Goal: Communication & Community: Ask a question

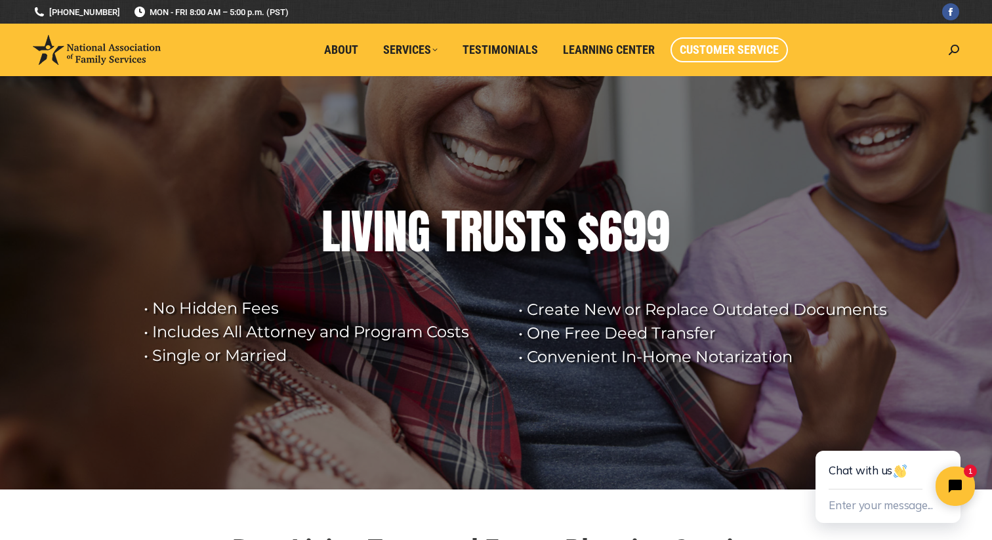
click at [731, 50] on span "Customer Service" at bounding box center [729, 50] width 99 height 14
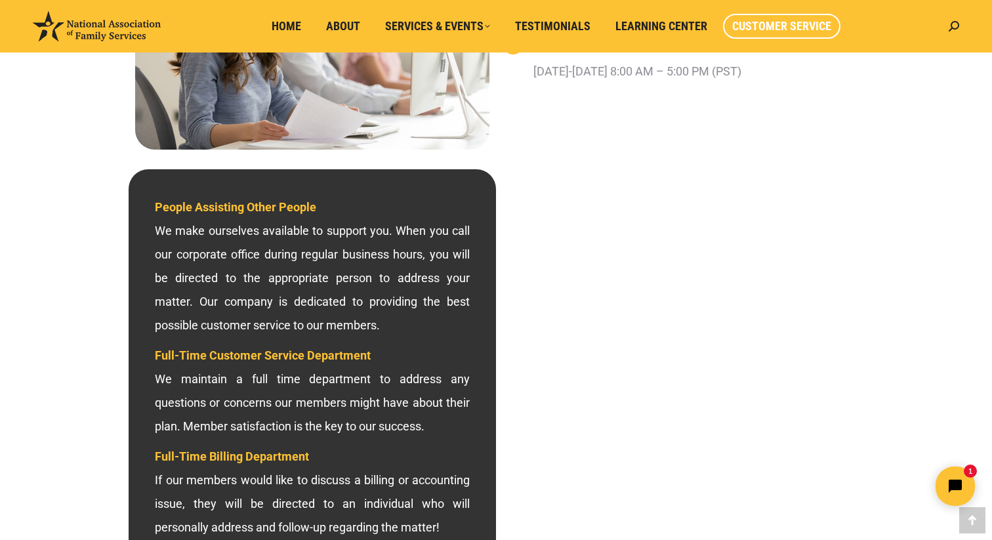
scroll to position [283, 0]
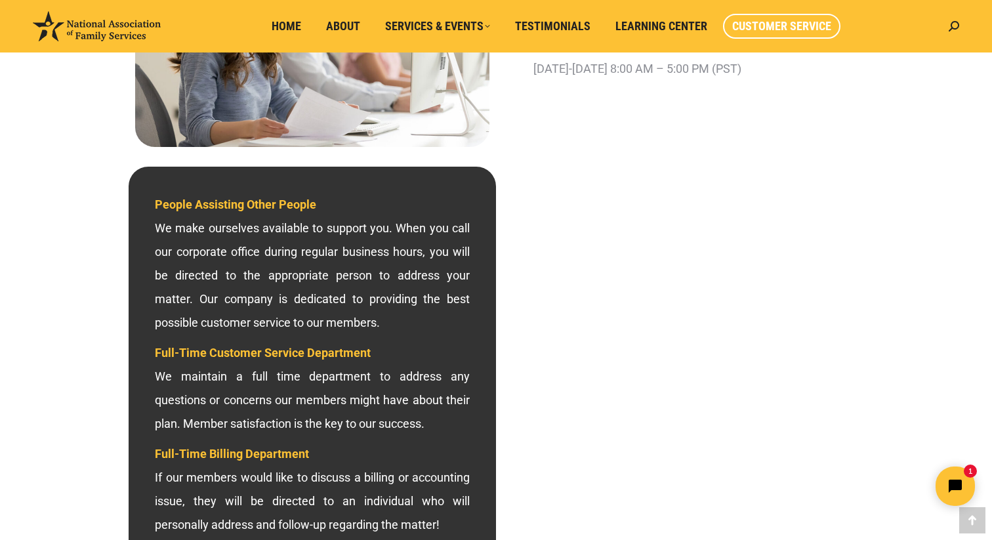
click at [943, 27] on div "Search: Go!" at bounding box center [950, 26] width 17 height 52
click at [947, 27] on div "Search: Go!" at bounding box center [950, 26] width 17 height 52
click at [958, 25] on icon at bounding box center [954, 26] width 10 height 10
type input "cancel plan"
click input "Go!" at bounding box center [0, 0] width 0 height 0
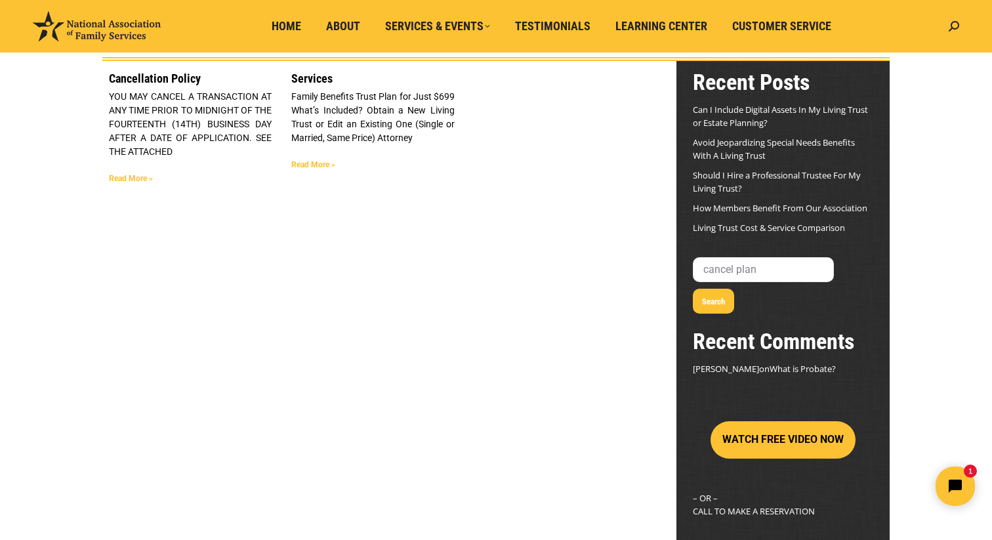
scroll to position [106, 0]
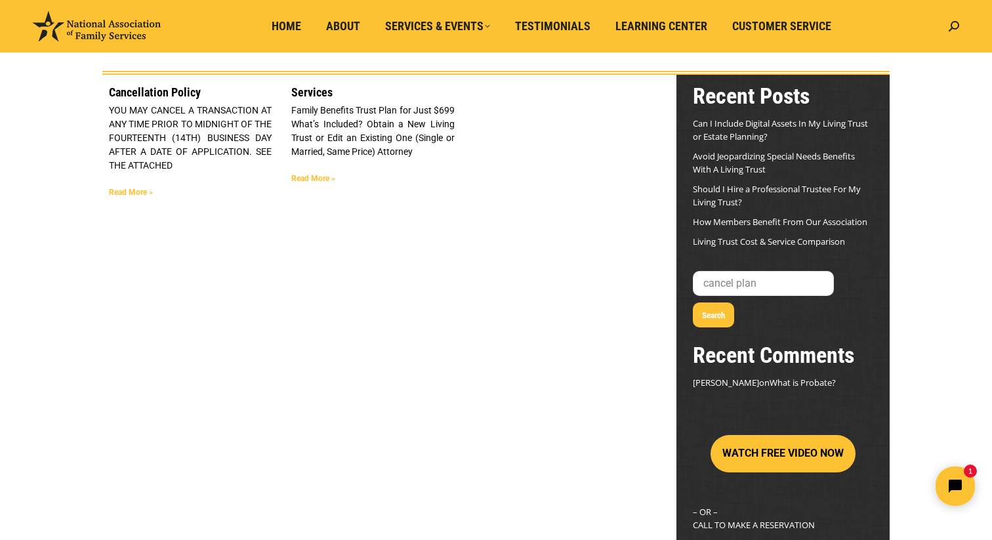
click at [138, 190] on link "Read More »" at bounding box center [131, 192] width 44 height 9
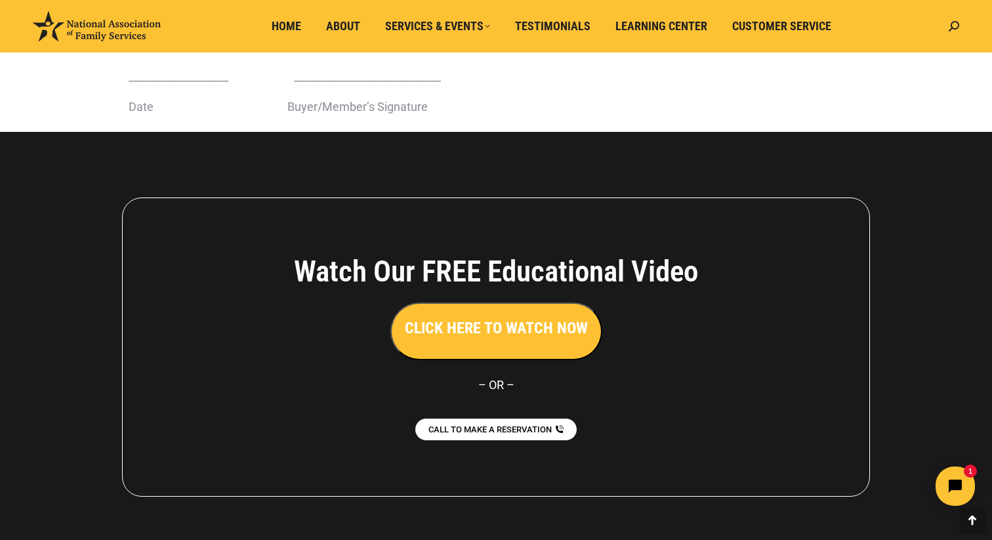
scroll to position [626, 0]
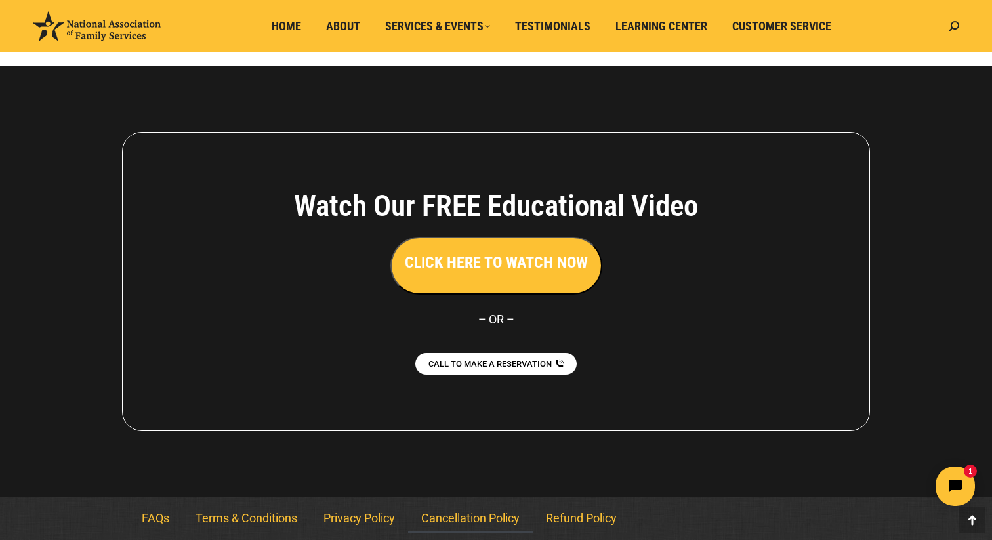
click at [485, 524] on link "Cancellation Policy" at bounding box center [470, 518] width 125 height 30
click at [158, 518] on link "FAQs" at bounding box center [156, 518] width 54 height 30
click at [490, 524] on link "Cancellation Policy" at bounding box center [470, 518] width 125 height 30
click at [951, 464] on html "1" at bounding box center [873, 486] width 226 height 62
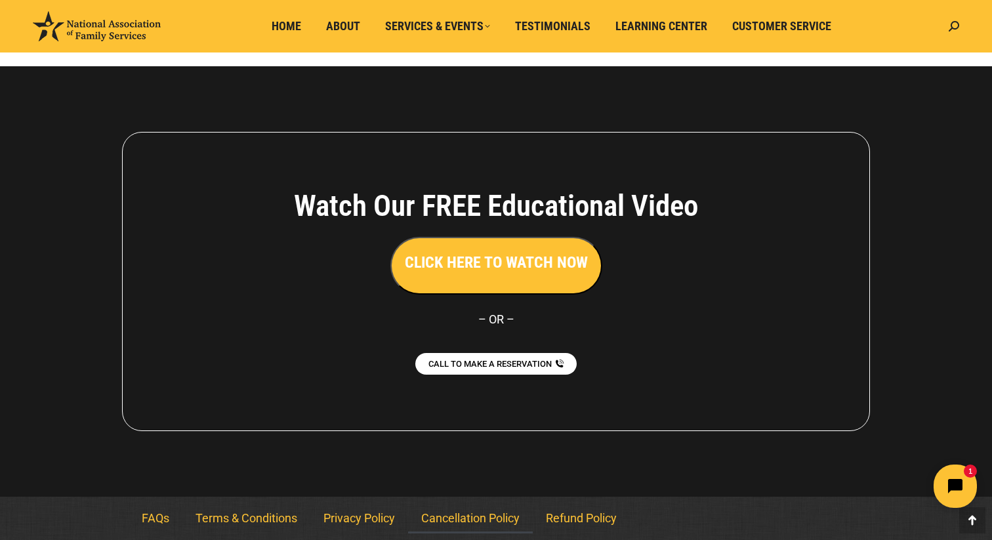
click at [957, 501] on button "Open chat widget" at bounding box center [954, 485] width 43 height 43
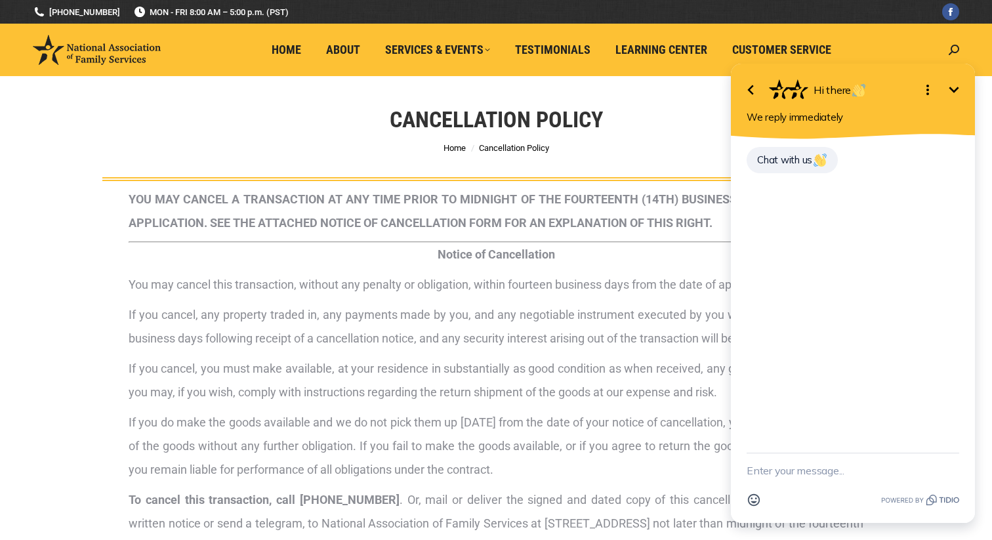
click at [800, 477] on textarea "New message" at bounding box center [853, 470] width 213 height 34
type textarea "i need cancel my plan"
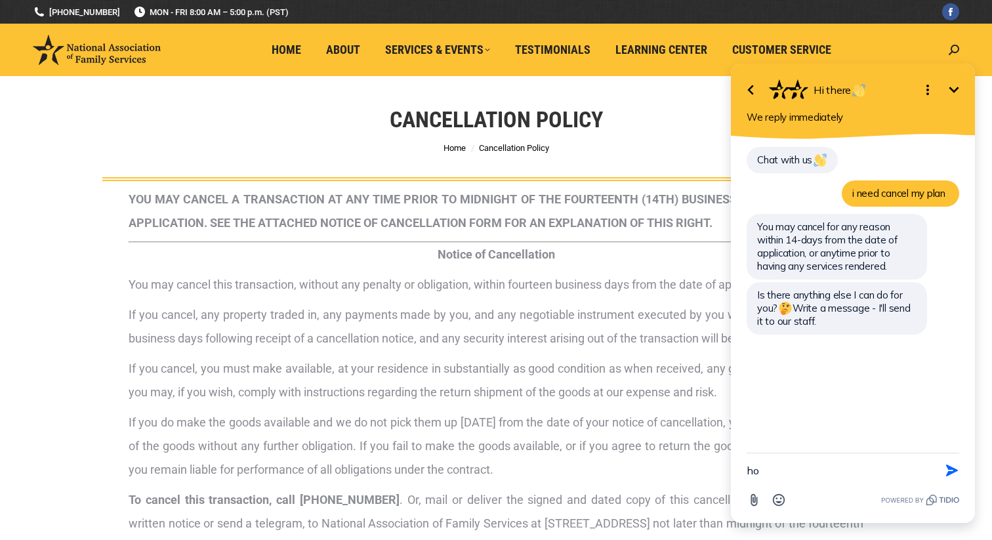
type textarea "how"
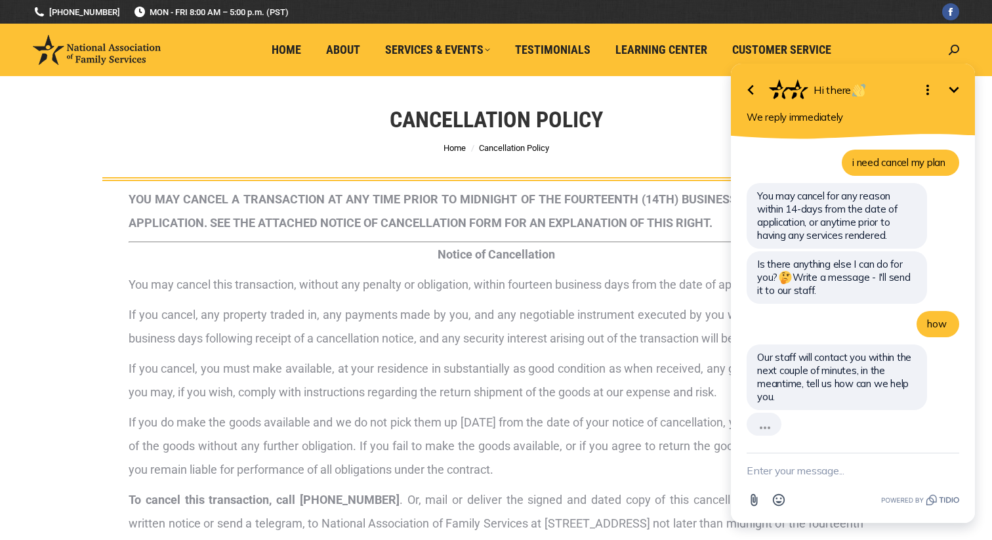
scroll to position [6, 0]
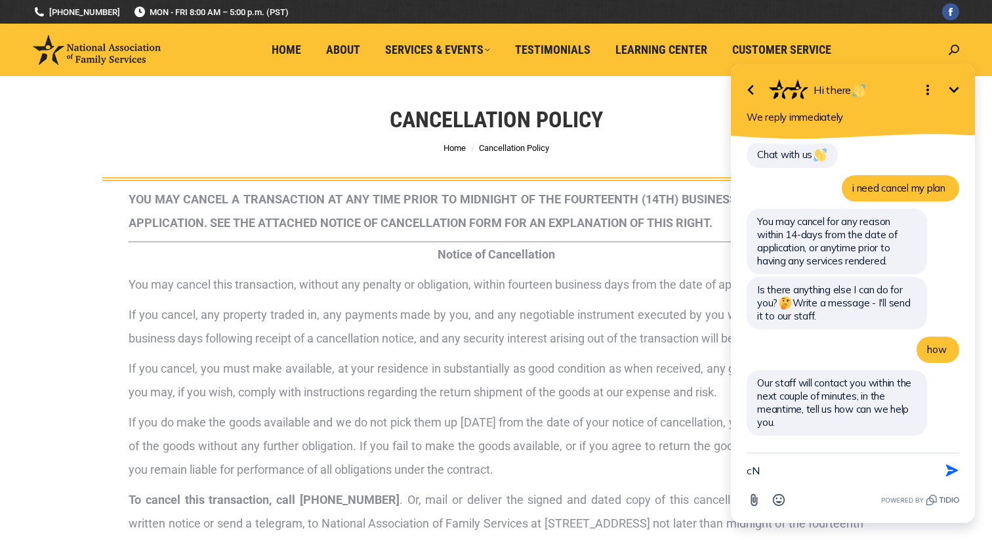
type textarea "c"
type textarea "I"
type textarea "how will they contact us"
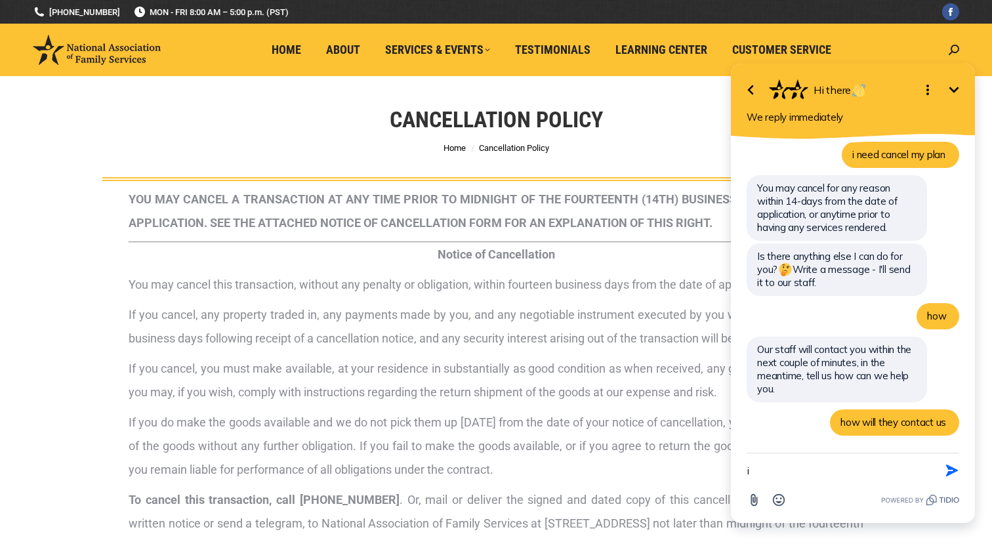
type textarea "i"
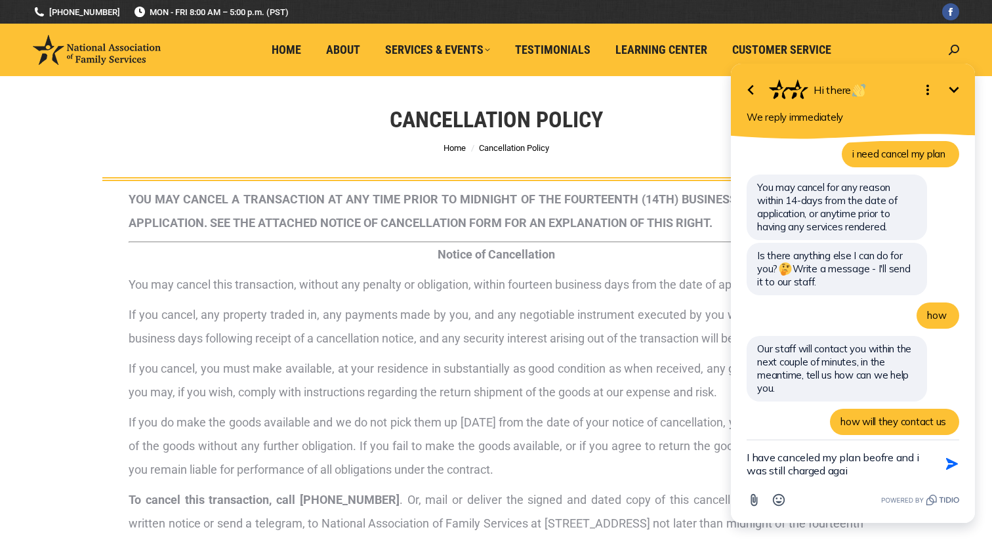
type textarea "I have canceled my plan beofre and i was still charged again"
